Goal: Obtain resource: Download file/media

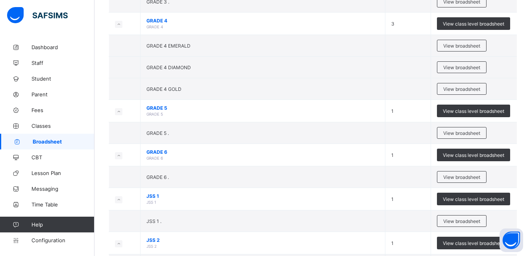
scroll to position [256, 0]
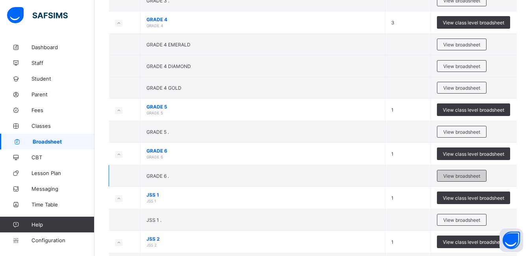
click at [448, 178] on span "View broadsheet" at bounding box center [461, 176] width 37 height 6
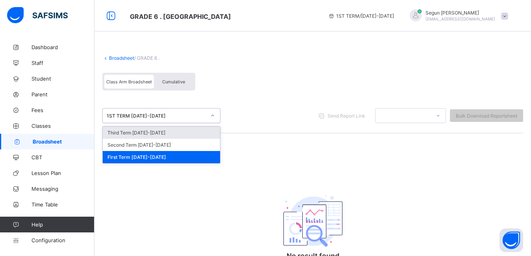
click at [157, 117] on div "1ST TERM [DATE]-[DATE]" at bounding box center [156, 116] width 99 height 6
click at [144, 132] on div "Third Term [DATE]-[DATE]" at bounding box center [161, 133] width 117 height 12
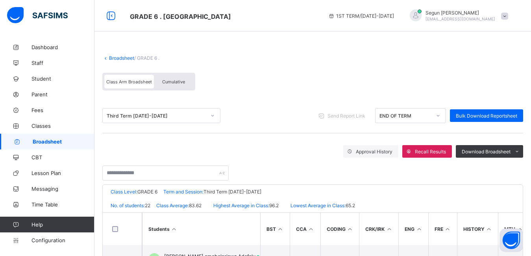
click at [180, 83] on span "Cumulative" at bounding box center [173, 82] width 23 height 6
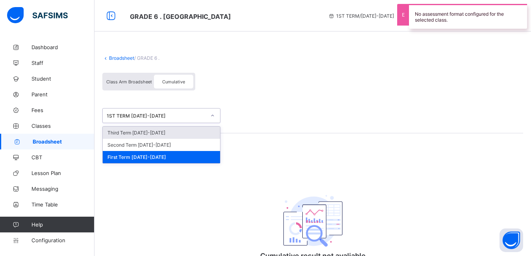
click at [177, 116] on div "1ST TERM [DATE]-[DATE]" at bounding box center [156, 116] width 99 height 6
click at [174, 130] on div "Third Term [DATE]-[DATE]" at bounding box center [161, 133] width 117 height 12
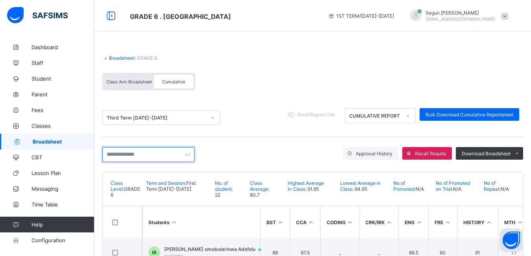
click at [160, 155] on input "text" at bounding box center [148, 154] width 92 height 15
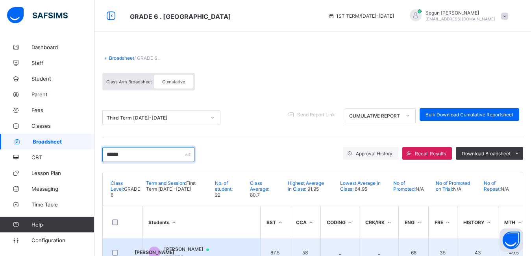
type input "******"
click at [171, 245] on td "[PERSON_NAME] [PERSON_NAME] Grd/6/010" at bounding box center [201, 252] width 118 height 28
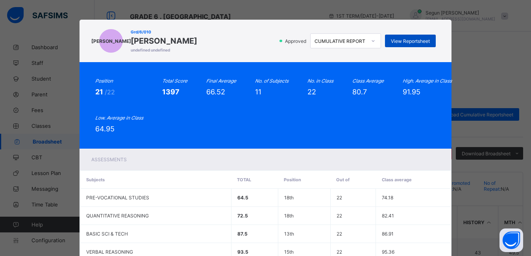
click at [393, 43] on span "View Reportsheet" at bounding box center [410, 41] width 39 height 6
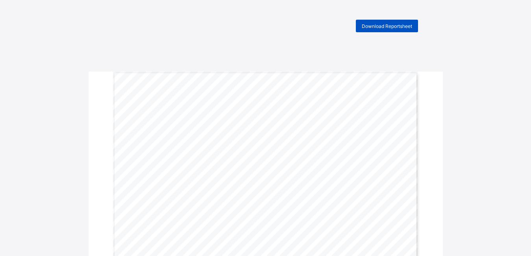
click at [389, 30] on div "Download Reportsheet" at bounding box center [387, 26] width 62 height 13
